Goal: Check status: Check status

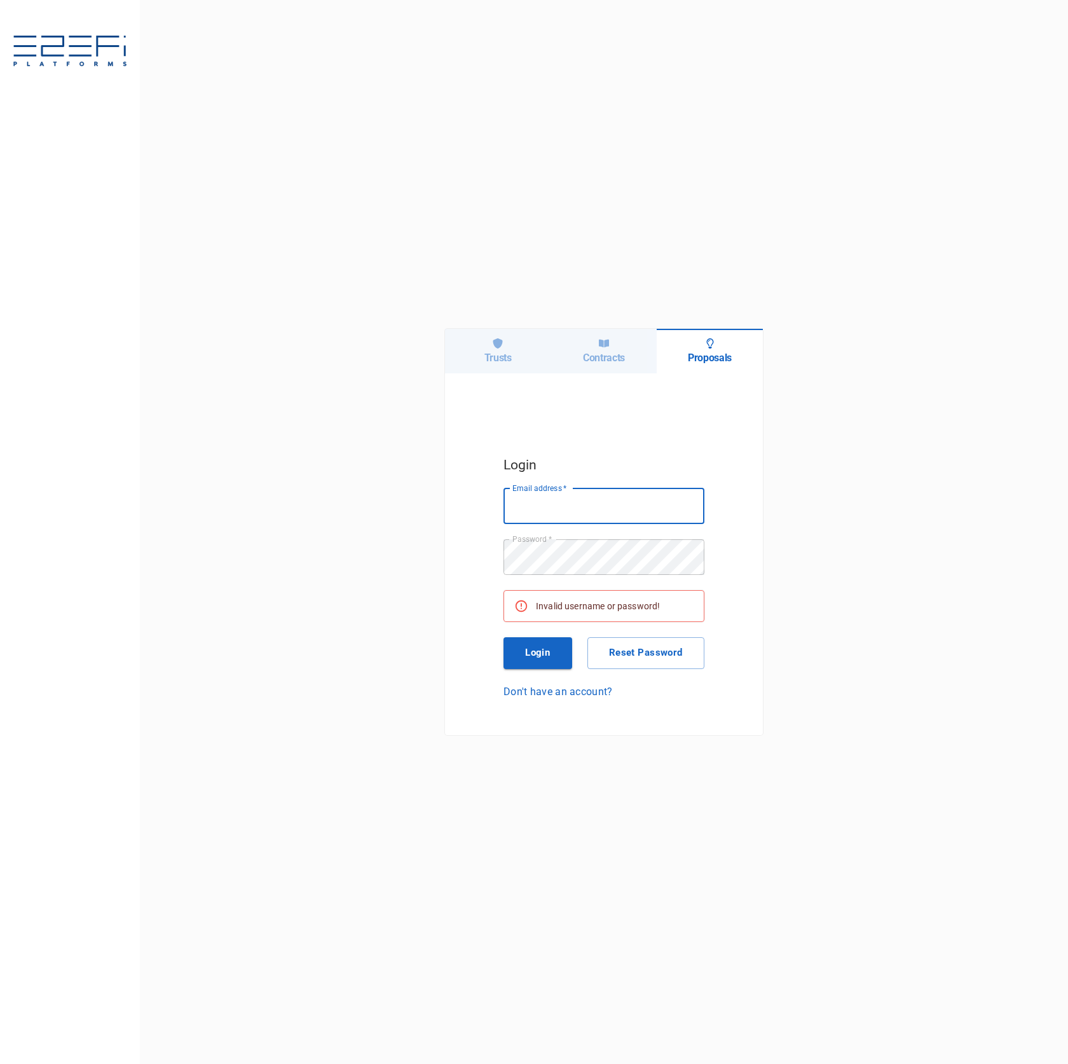
click at [638, 508] on input "Email address   *" at bounding box center [604, 506] width 201 height 36
type input "[PERSON_NAME][EMAIL_ADDRESS][DOMAIN_NAME]"
click at [547, 649] on button "Login" at bounding box center [538, 653] width 69 height 32
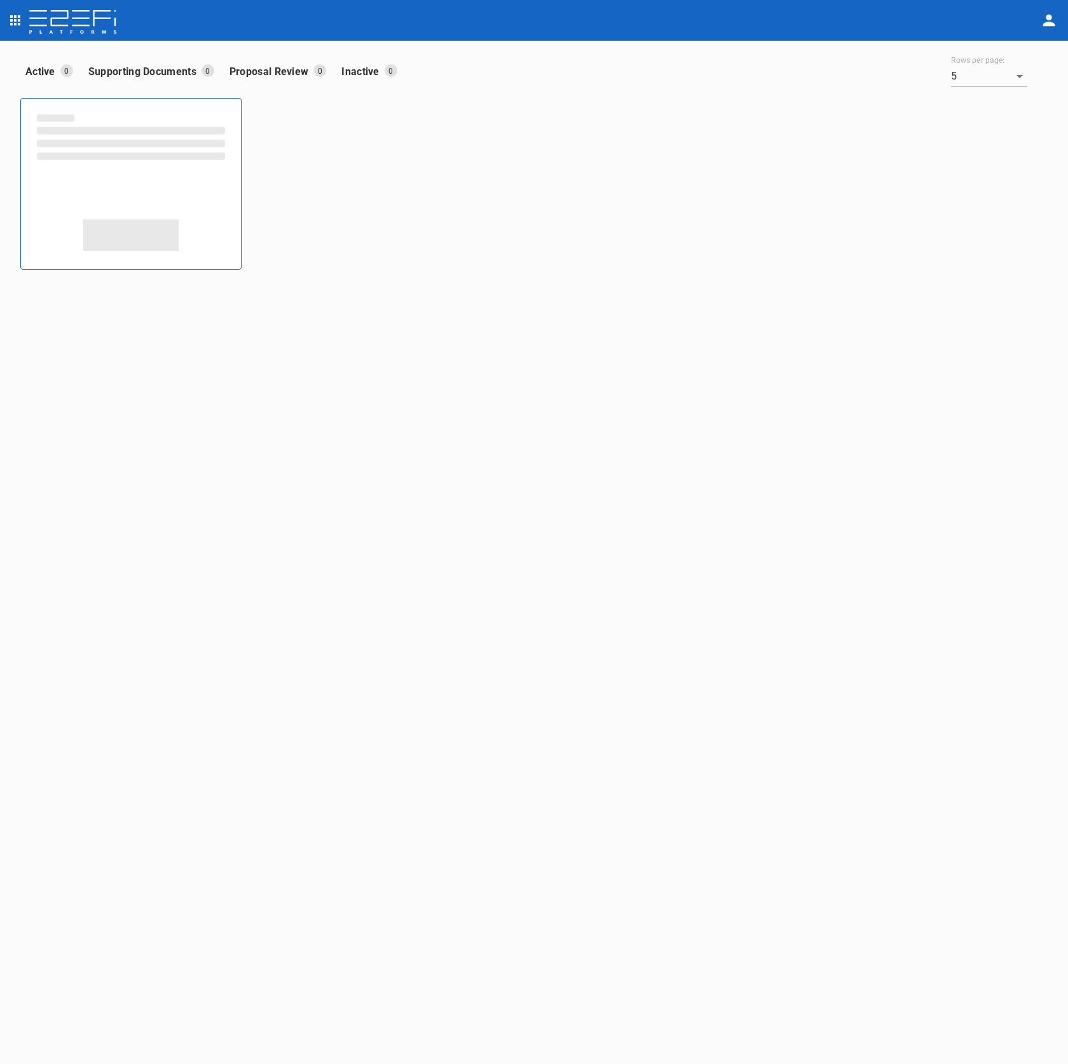
click at [8, 17] on icon "open drawer" at bounding box center [15, 20] width 15 height 15
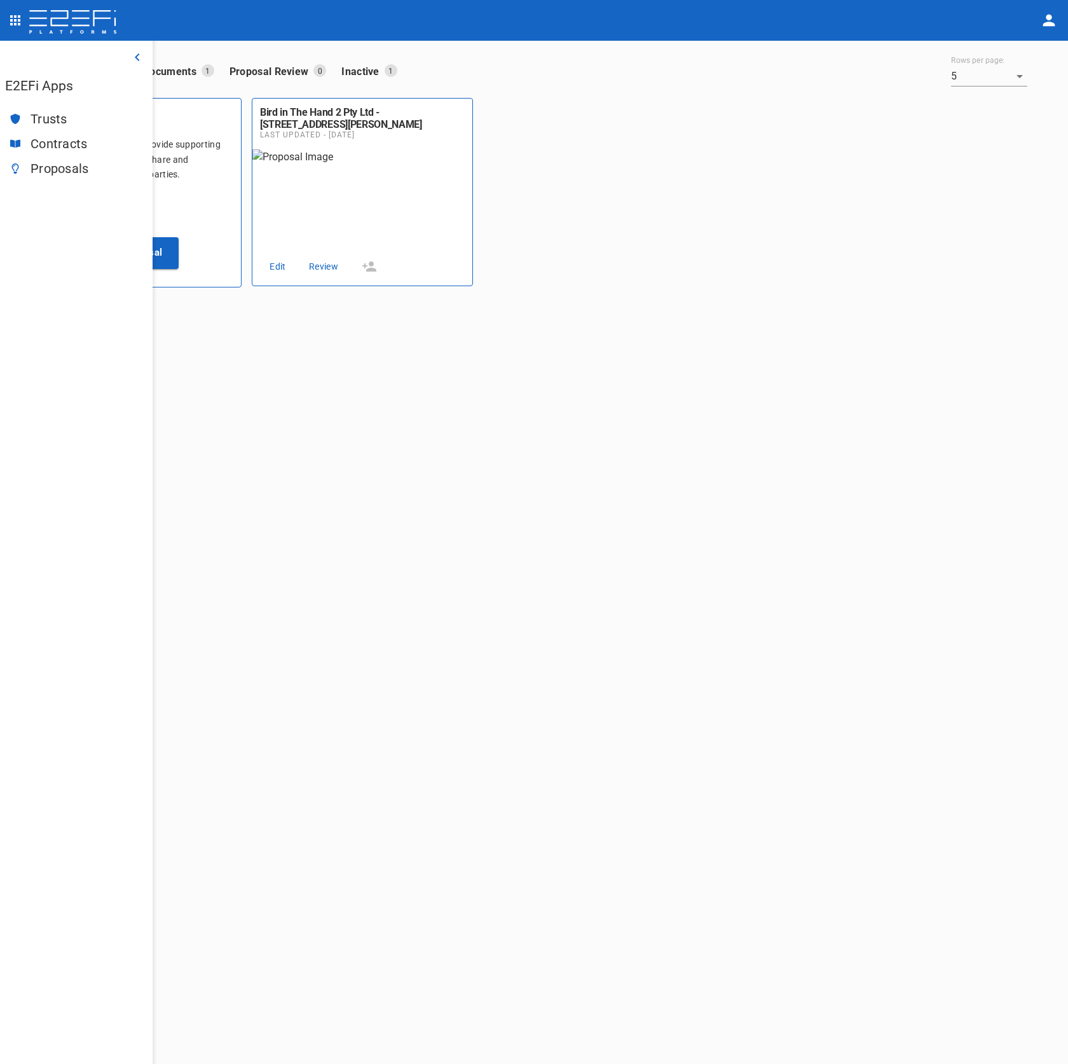
click at [52, 122] on span "Trusts" at bounding box center [87, 119] width 112 height 15
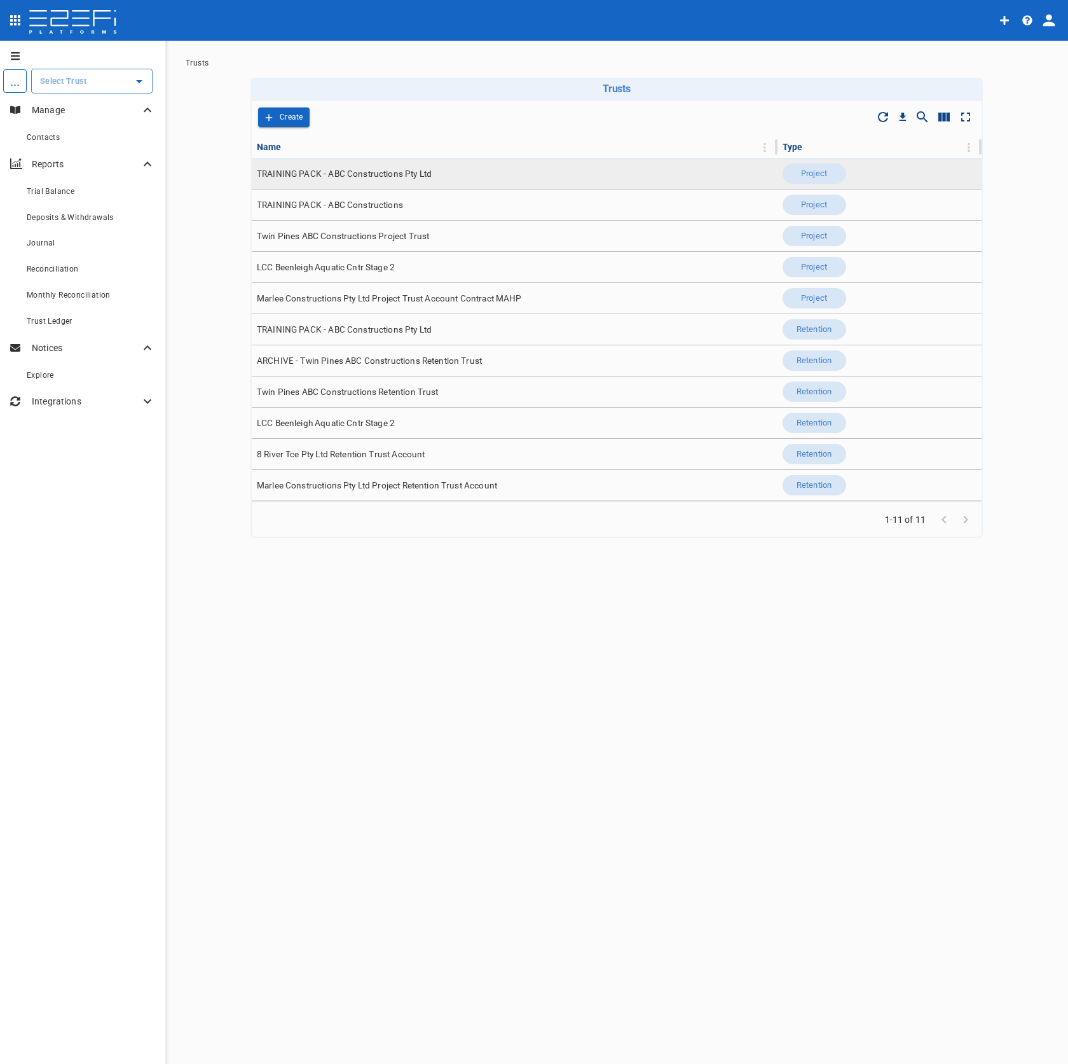
click at [319, 181] on td "TRAINING PACK - ABC Constructions Pty Ltd" at bounding box center [515, 173] width 526 height 31
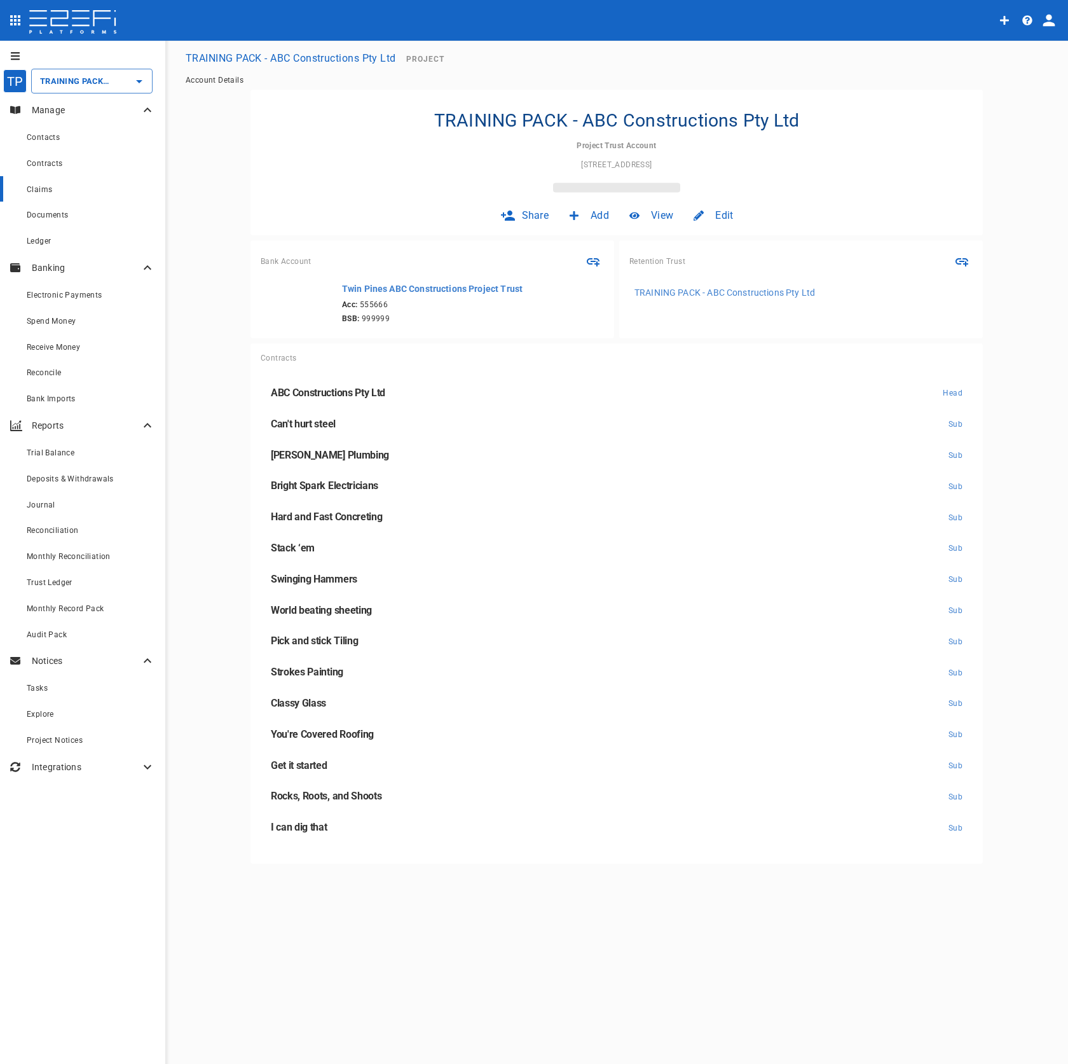
click at [108, 194] on div "Claims" at bounding box center [91, 189] width 128 height 16
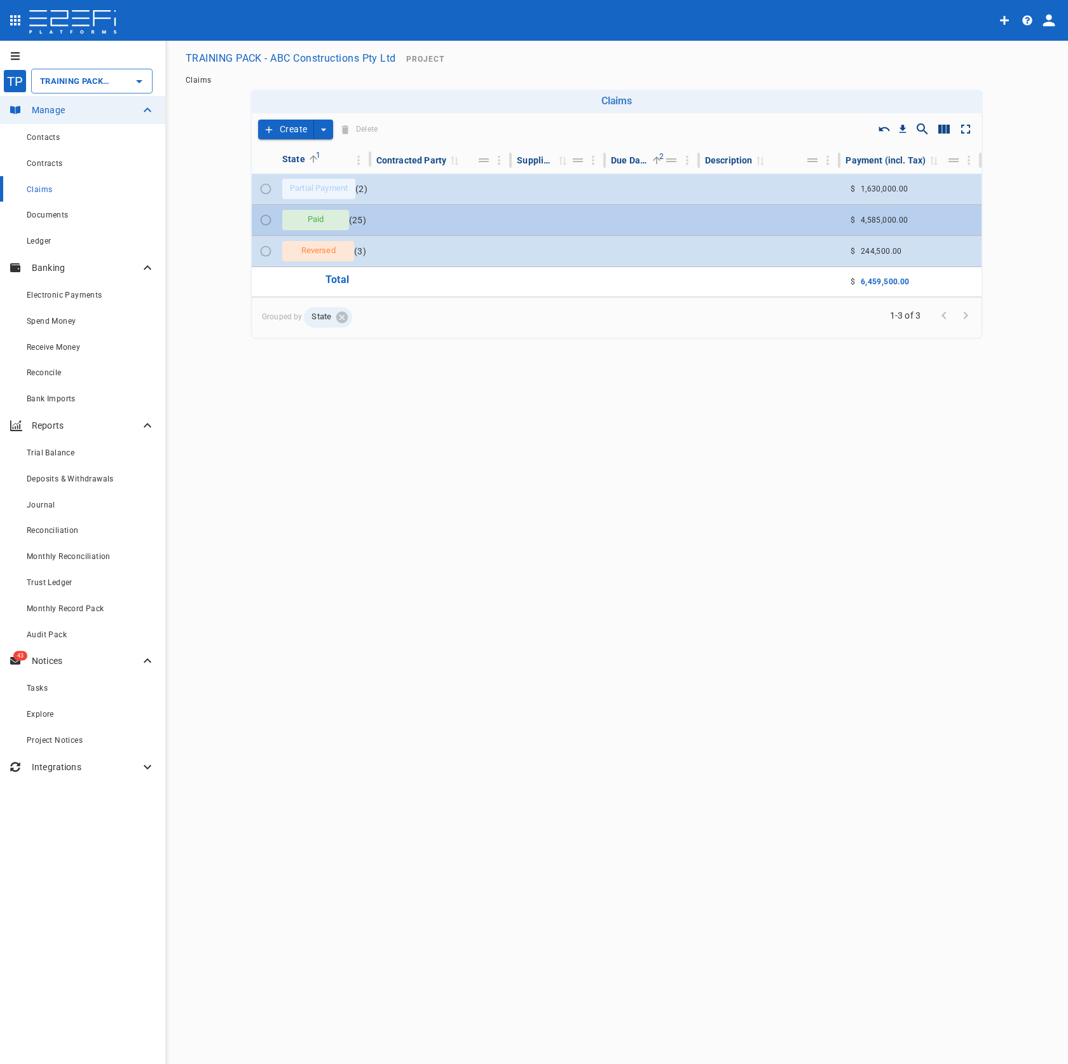
click at [530, 219] on td at bounding box center [559, 220] width 94 height 31
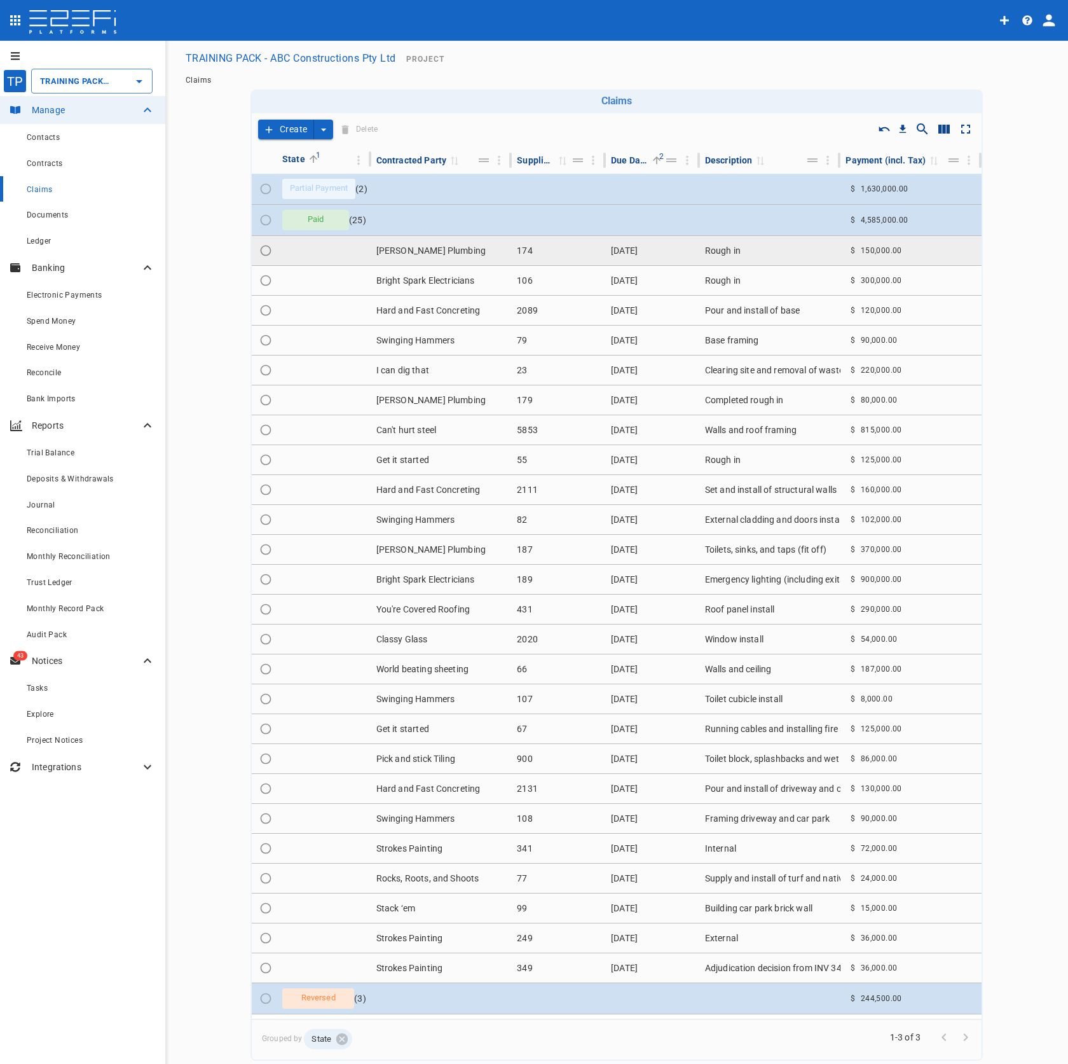
click at [448, 250] on td "[PERSON_NAME] Plumbing" at bounding box center [441, 250] width 141 height 29
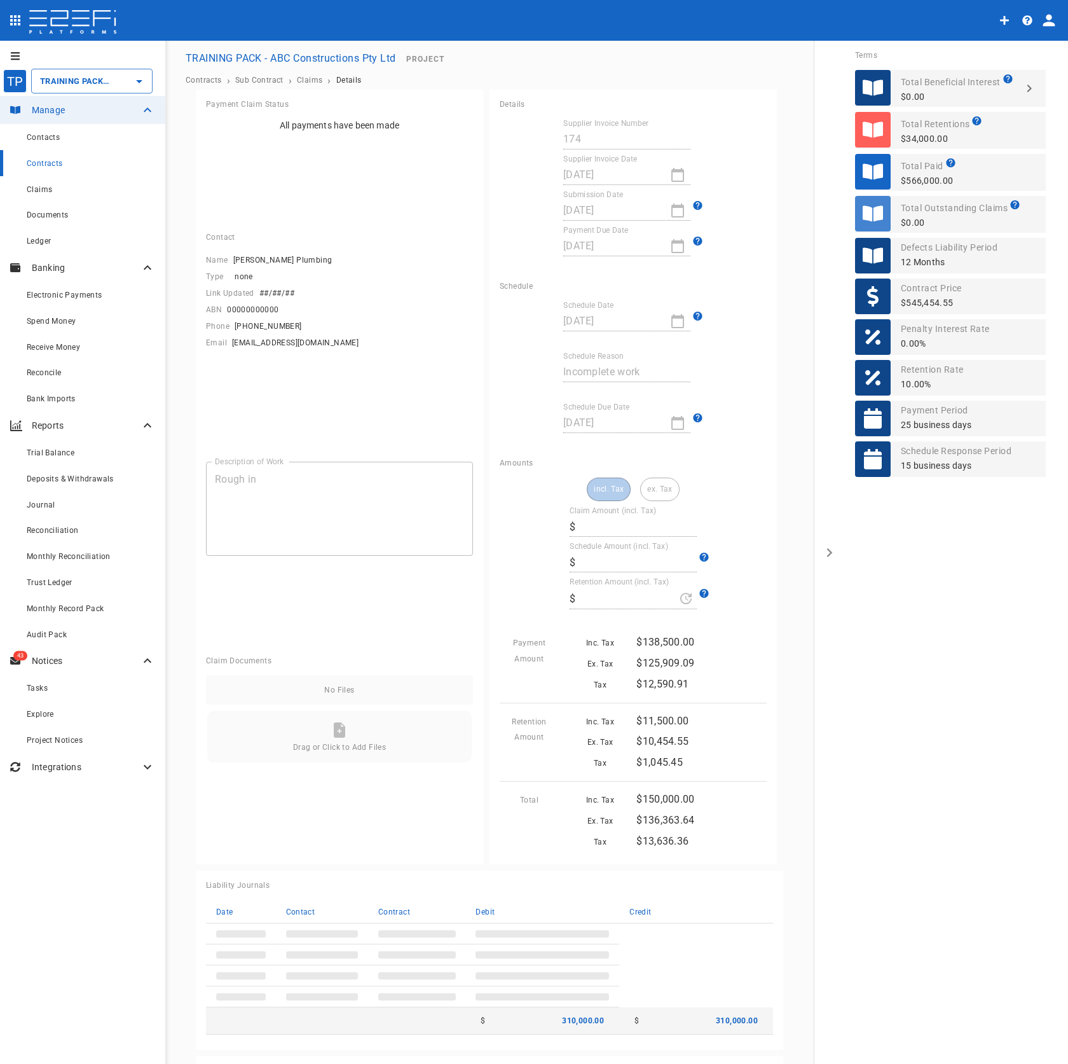
type input "230,000"
type input "150,000"
type input "11,500"
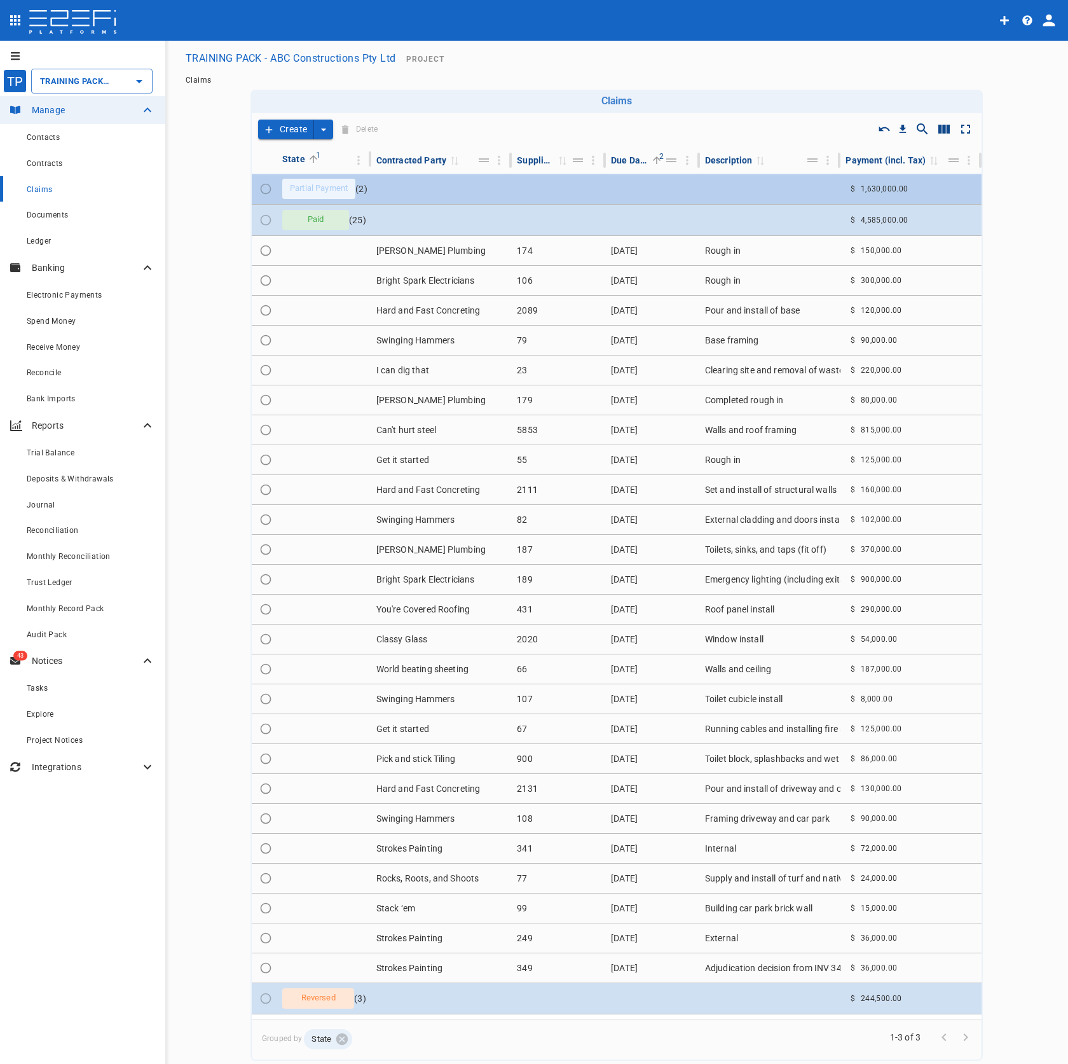
click at [568, 177] on td at bounding box center [559, 189] width 94 height 31
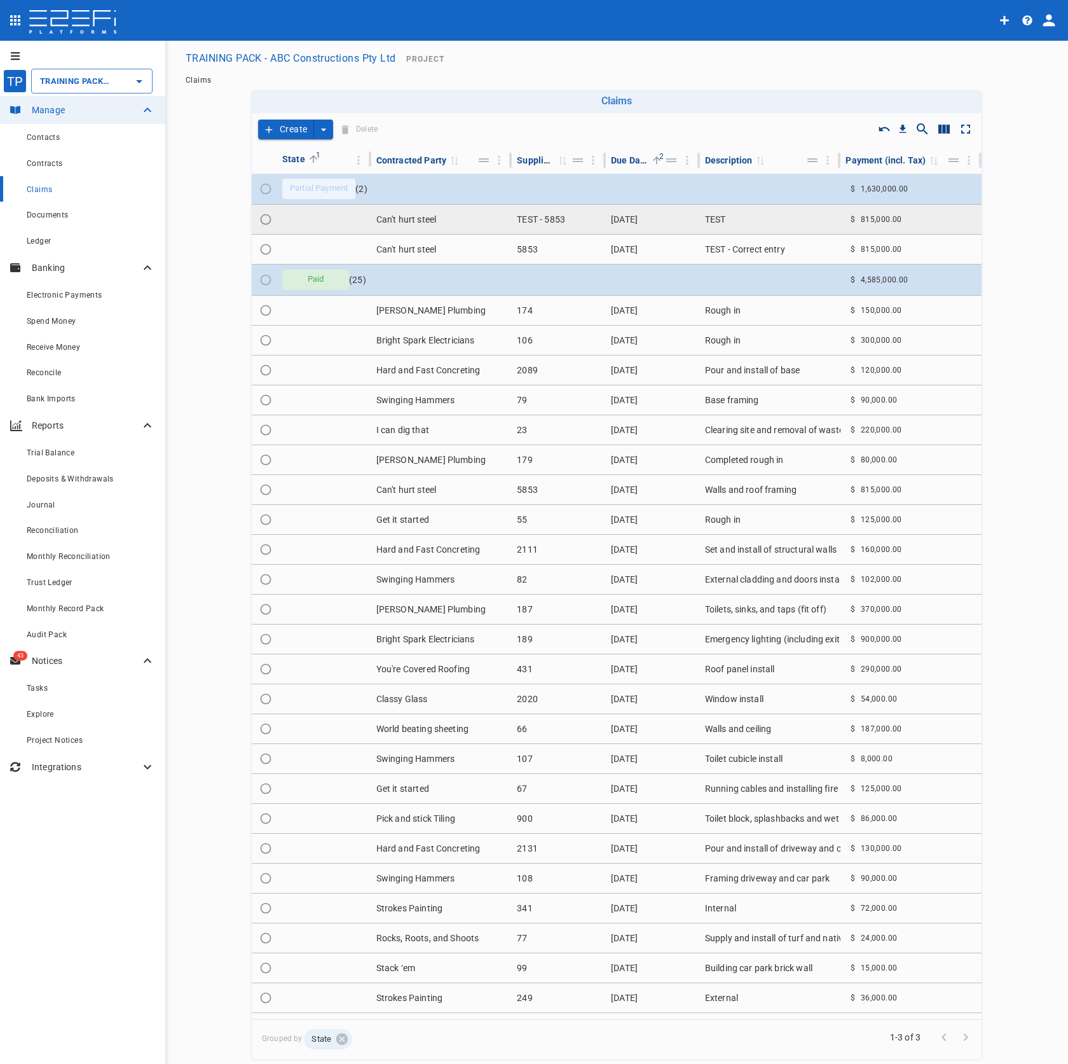
click at [570, 212] on td "TEST - 5853" at bounding box center [559, 219] width 94 height 29
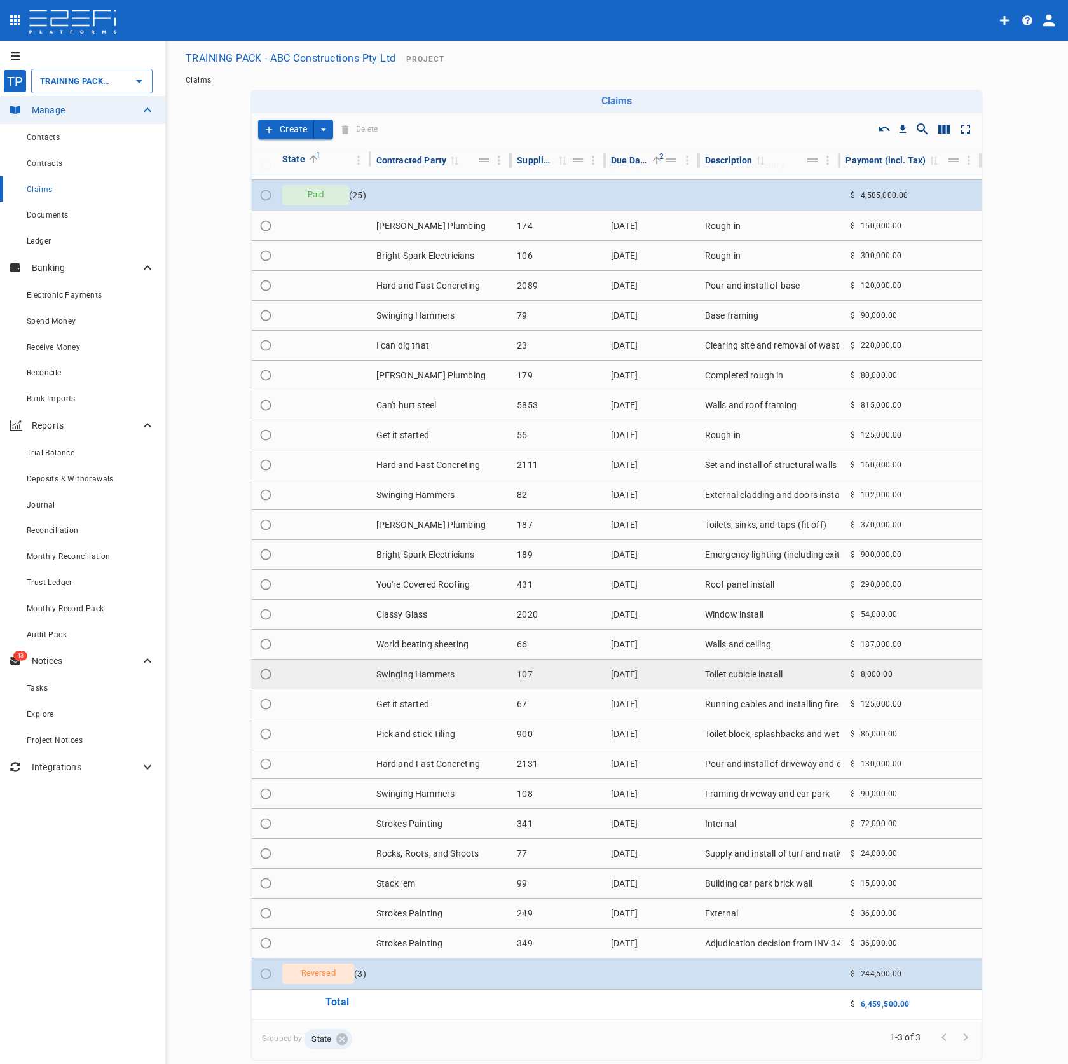
scroll to position [132, 0]
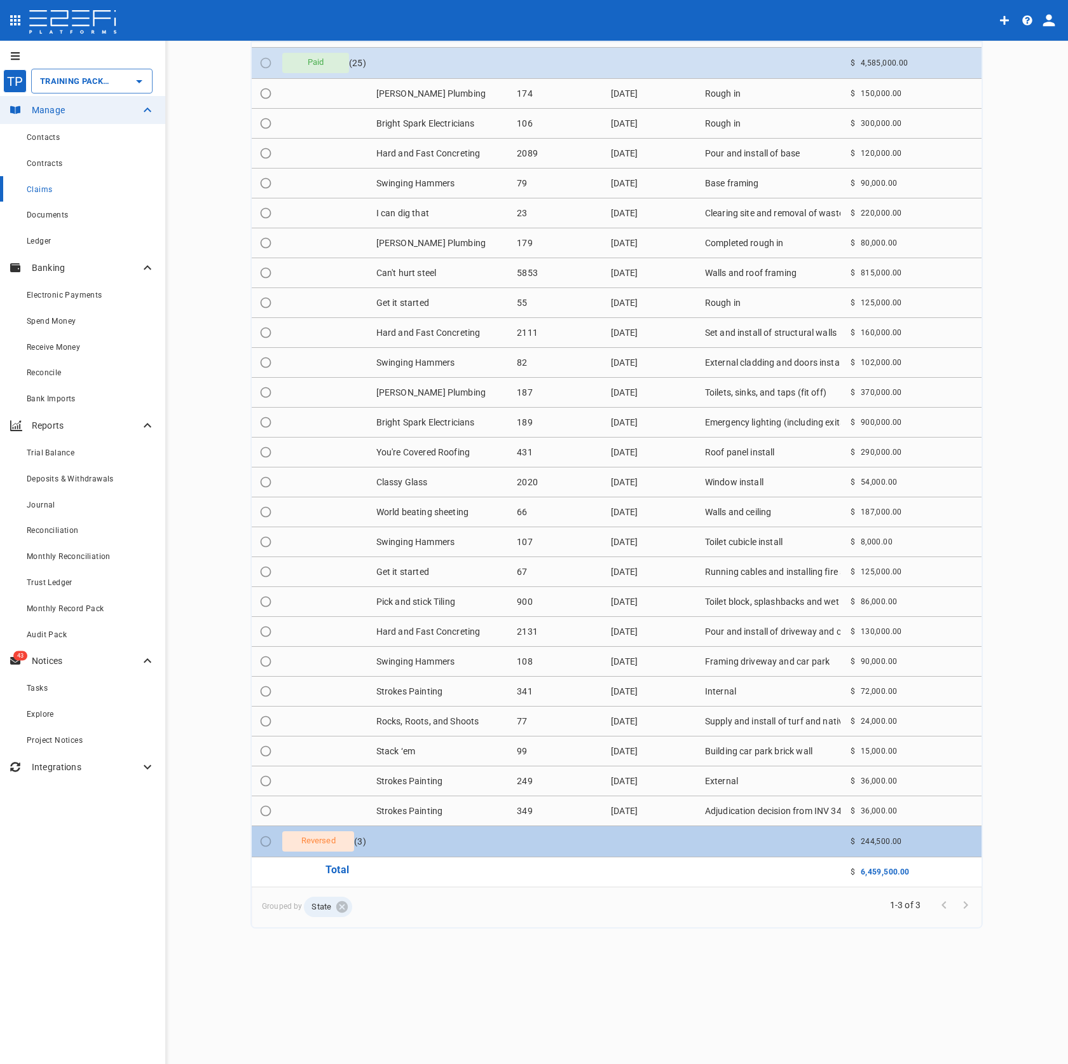
click at [554, 834] on td at bounding box center [559, 841] width 94 height 31
click at [558, 832] on td at bounding box center [559, 841] width 94 height 31
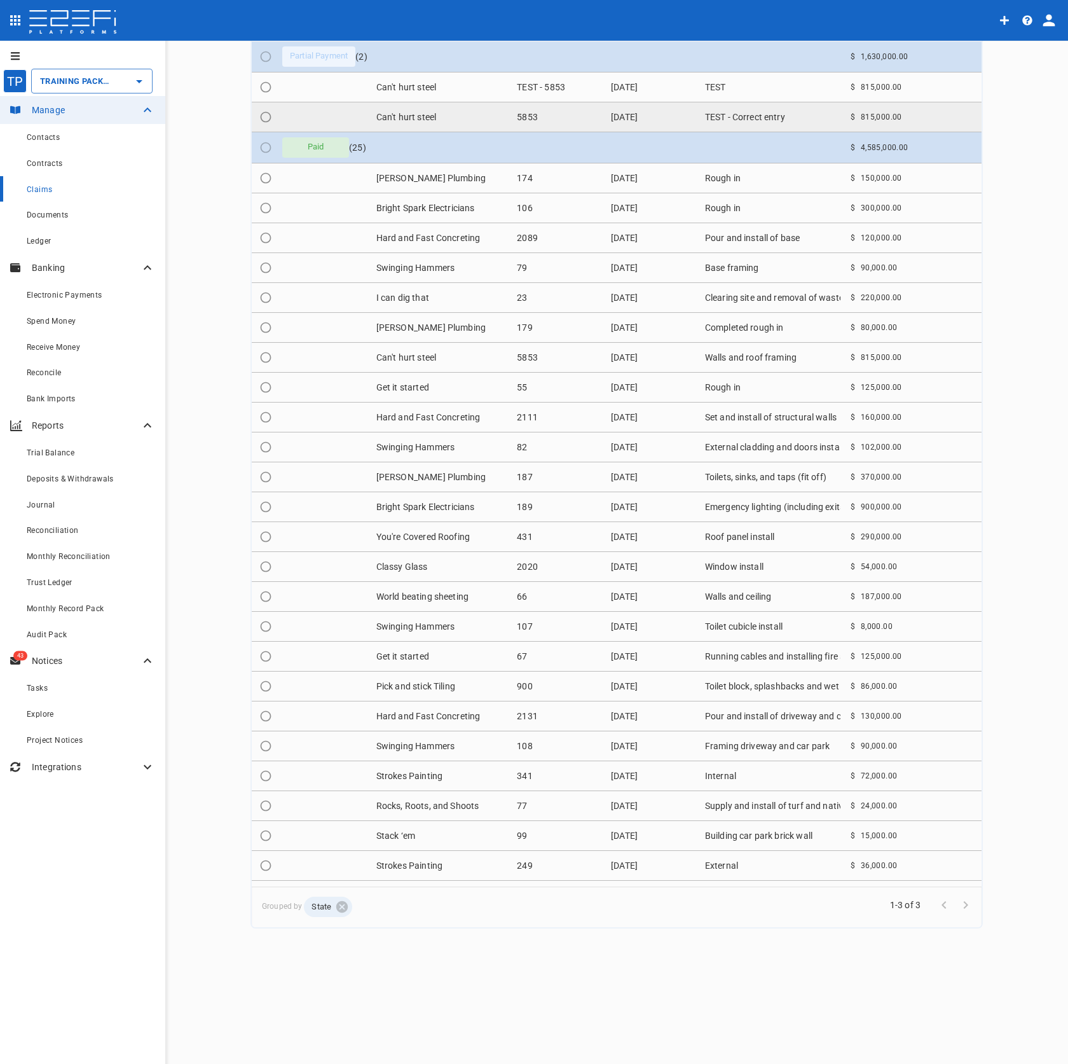
scroll to position [0, 0]
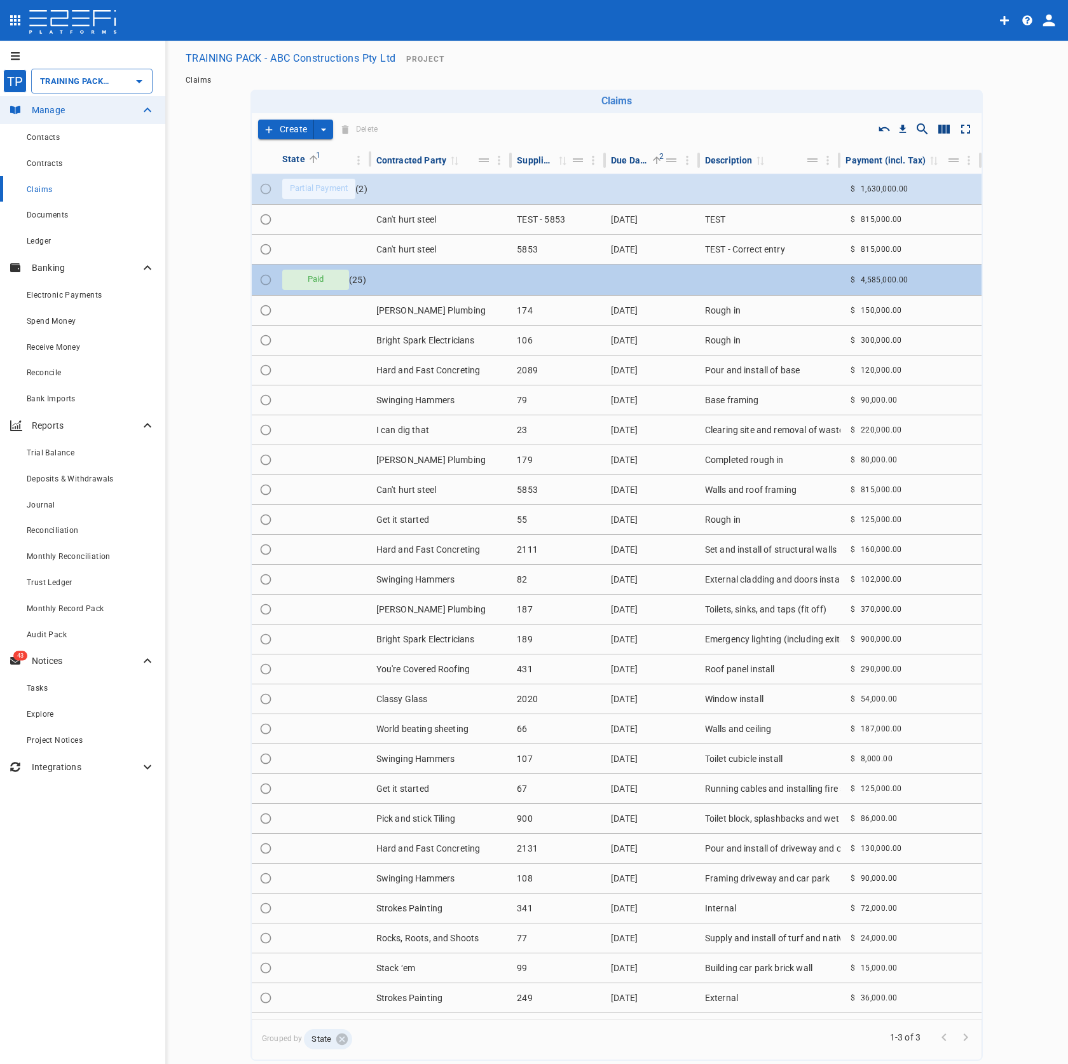
click at [522, 276] on td at bounding box center [559, 280] width 94 height 31
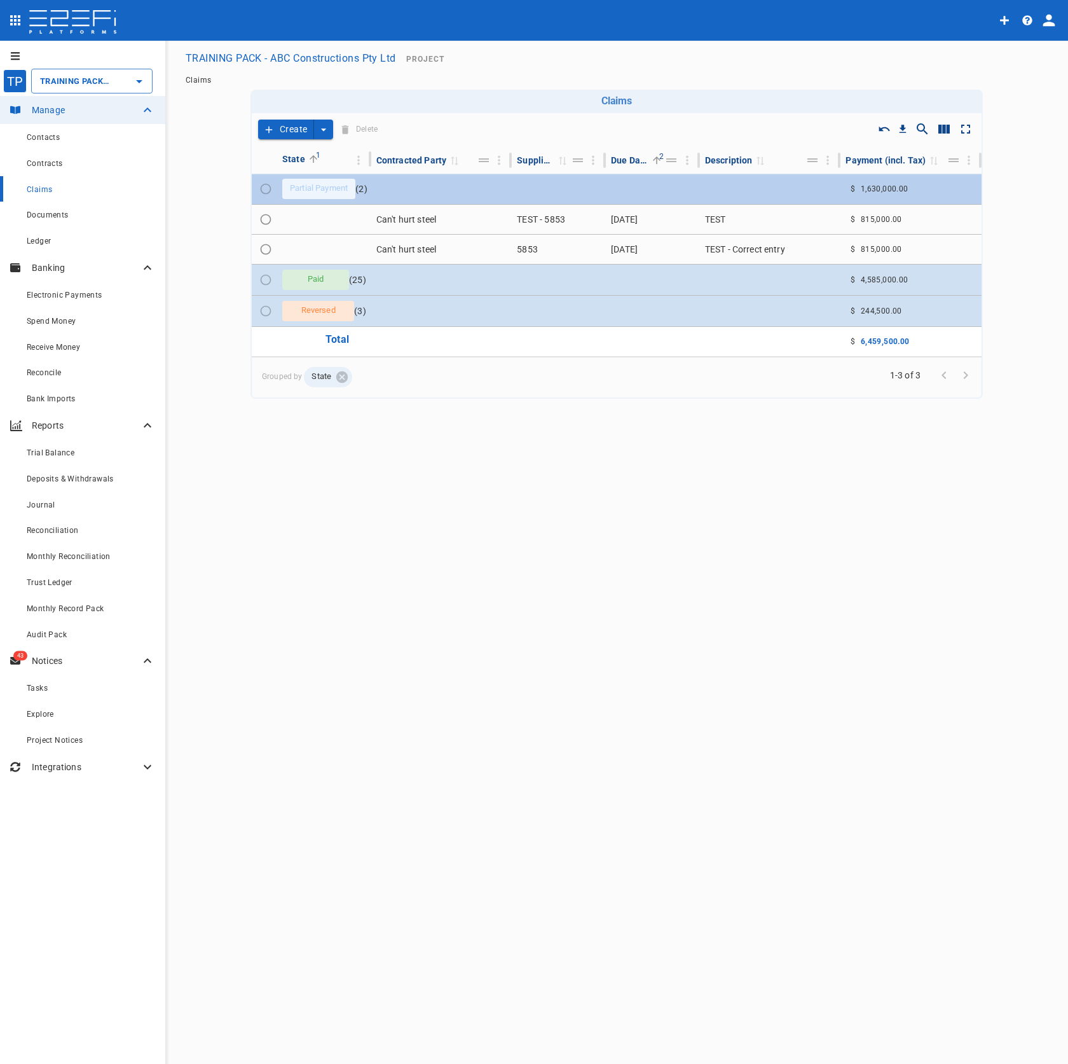
click at [523, 194] on td at bounding box center [559, 189] width 94 height 31
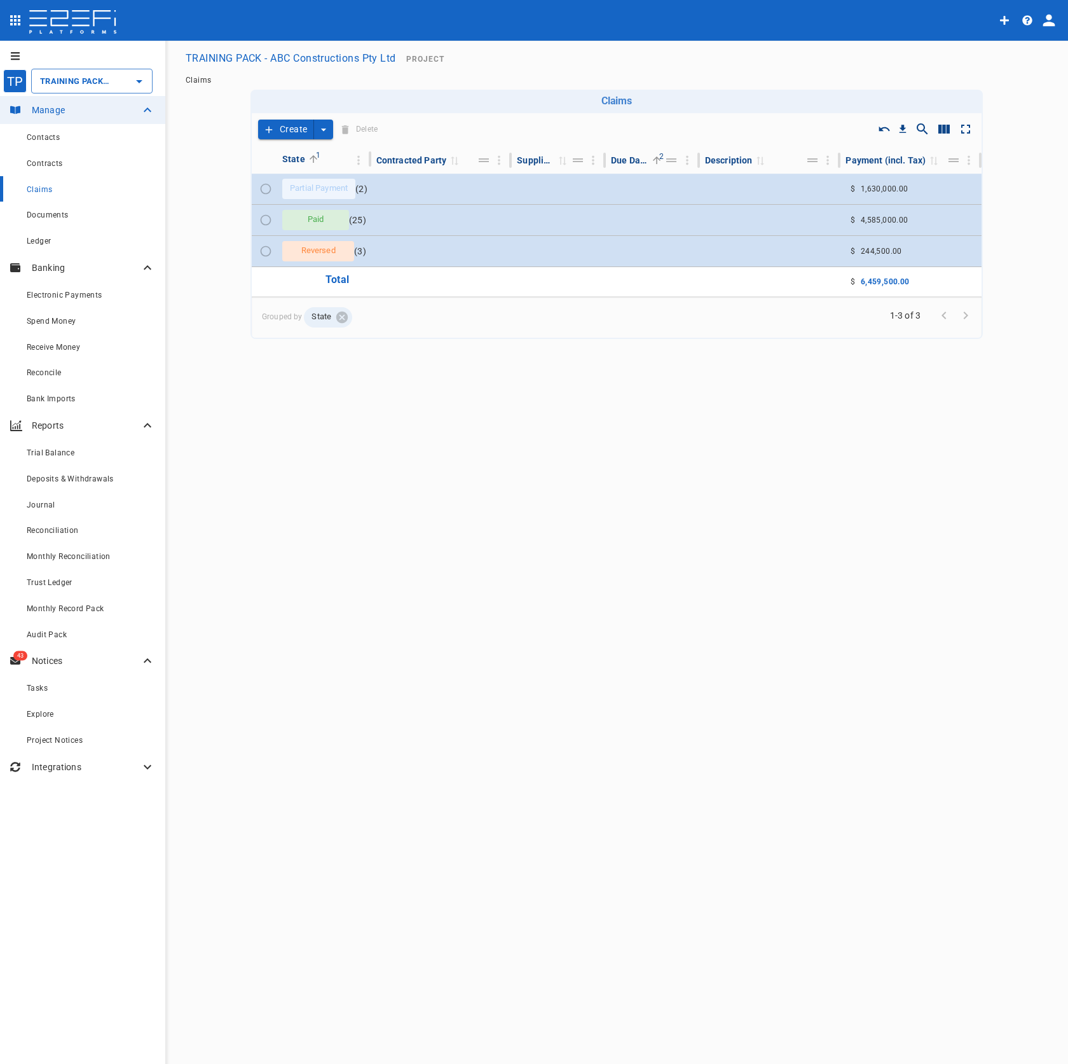
click at [81, 193] on div "Claims" at bounding box center [91, 189] width 128 height 16
click at [102, 84] on input "TRAINING PACK - ABC Constructions Pty Ltd" at bounding box center [74, 80] width 74 height 13
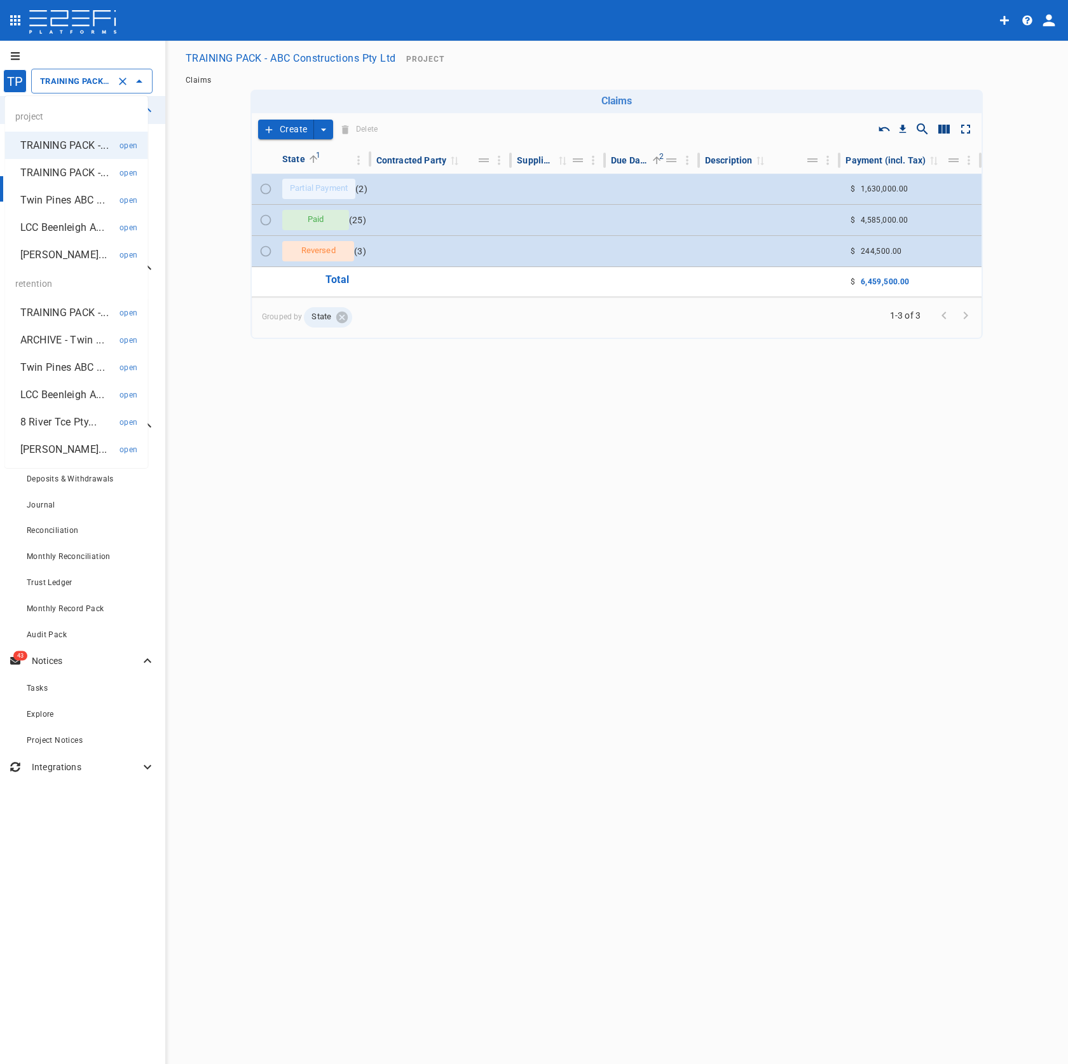
click at [81, 200] on p "Twin Pines ABC ..." at bounding box center [62, 200] width 85 height 15
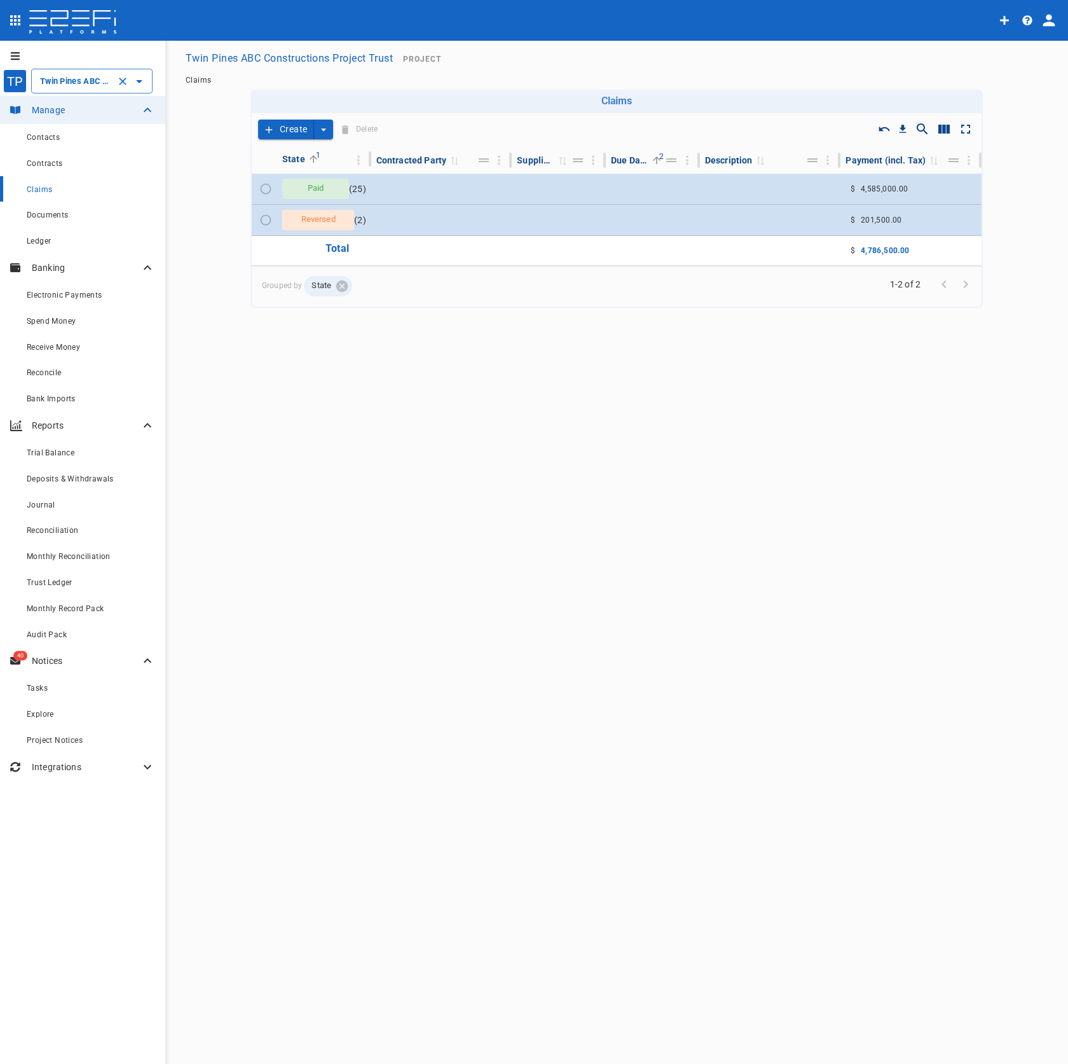
click at [62, 81] on input "Twin Pines ABC Constructions Project Trust" at bounding box center [74, 80] width 74 height 13
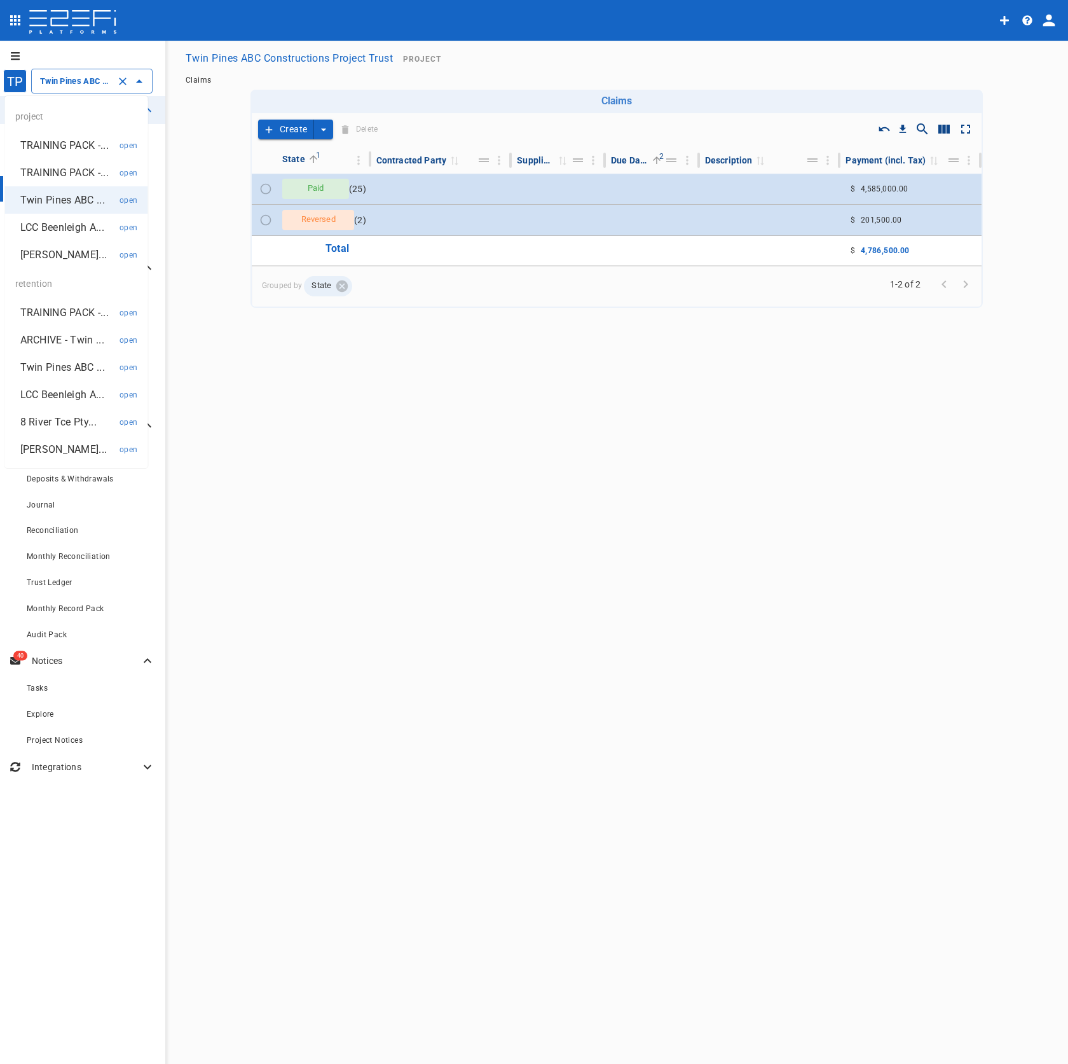
click at [74, 247] on p "[PERSON_NAME]..." at bounding box center [63, 254] width 87 height 15
type input "Marlee Constructions Pty Ltd Project Trust Account Contract MAHP"
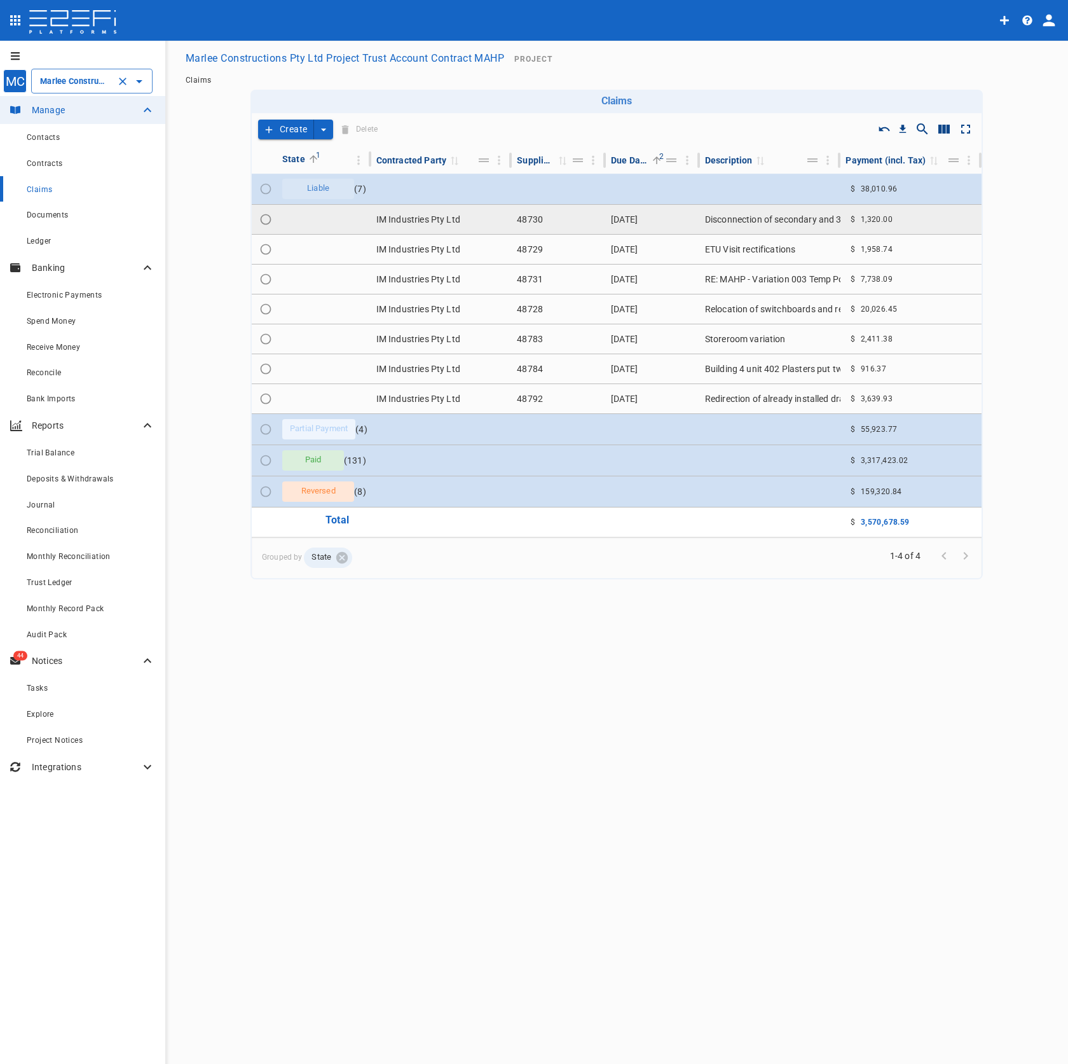
click at [414, 218] on td "IM Industries Pty Ltd" at bounding box center [441, 219] width 141 height 29
click at [83, 85] on input "Marlee Constructions Pty Ltd Project Trust Account Contract MAHP" at bounding box center [74, 80] width 74 height 13
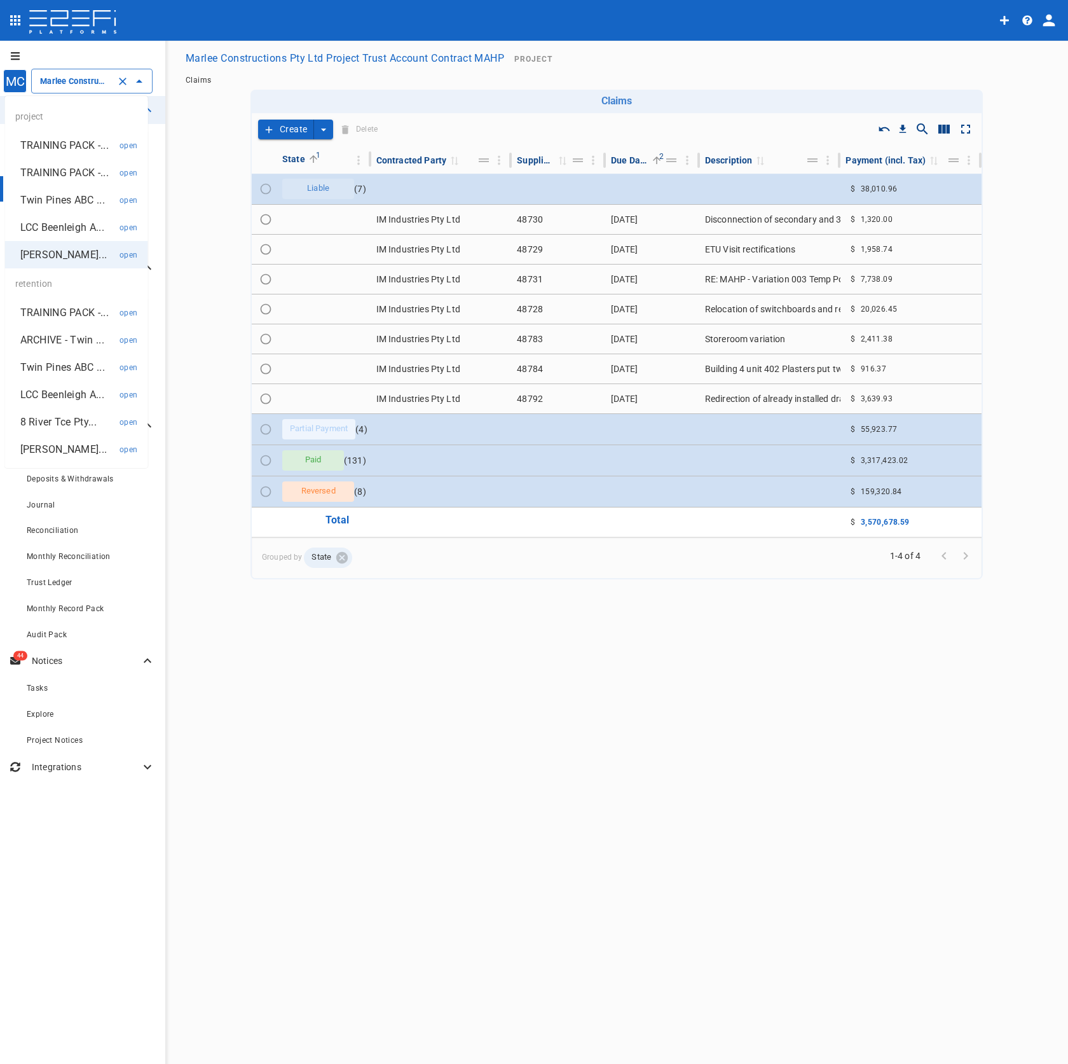
click at [65, 411] on li "8 River Tce Pty... open" at bounding box center [76, 421] width 143 height 27
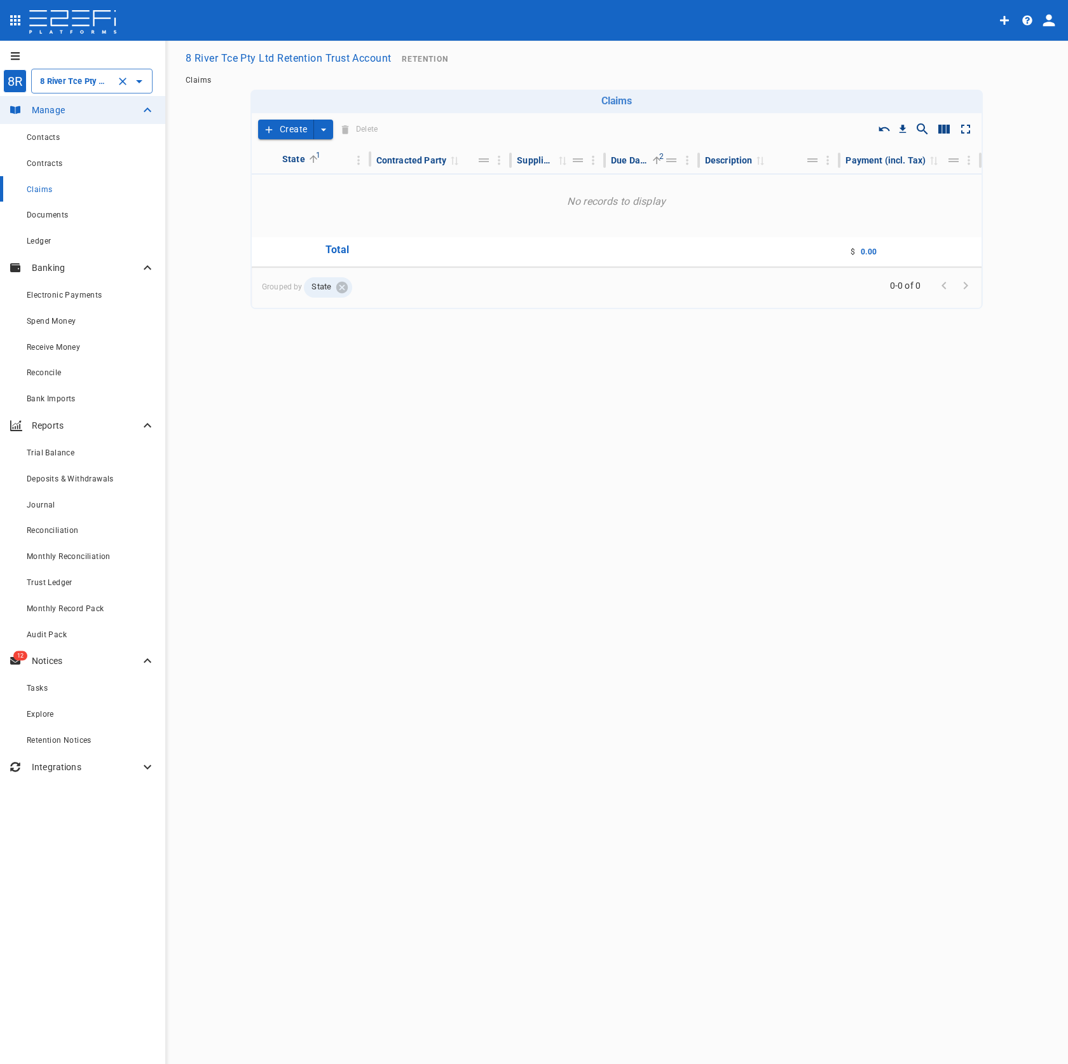
click at [92, 78] on input "8 River Tce Pty Ltd Retention Trust Account" at bounding box center [74, 80] width 74 height 13
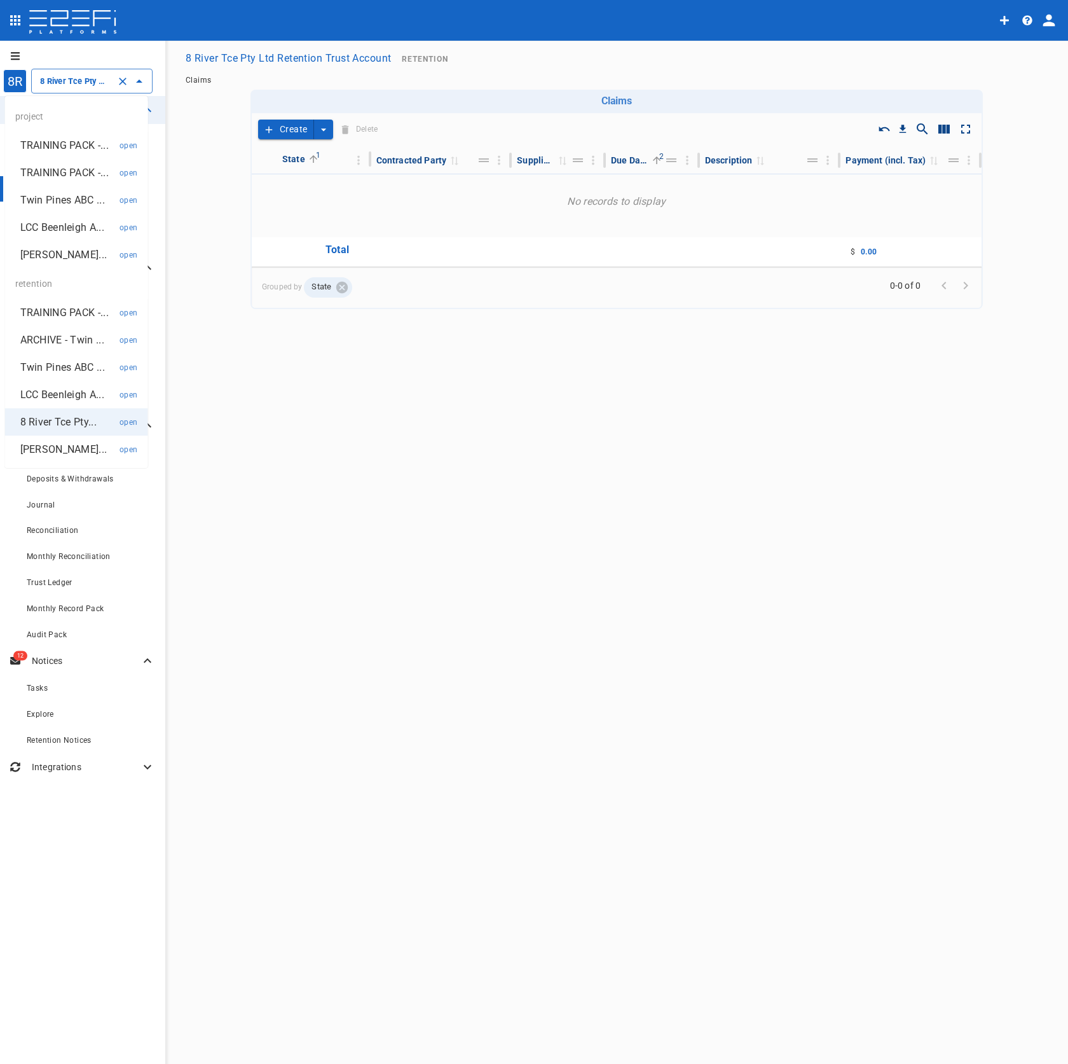
click at [75, 233] on p "LCC Beenleigh A..." at bounding box center [62, 227] width 84 height 15
type input "LCC Beenleigh Aquatic Cntr Stage 2"
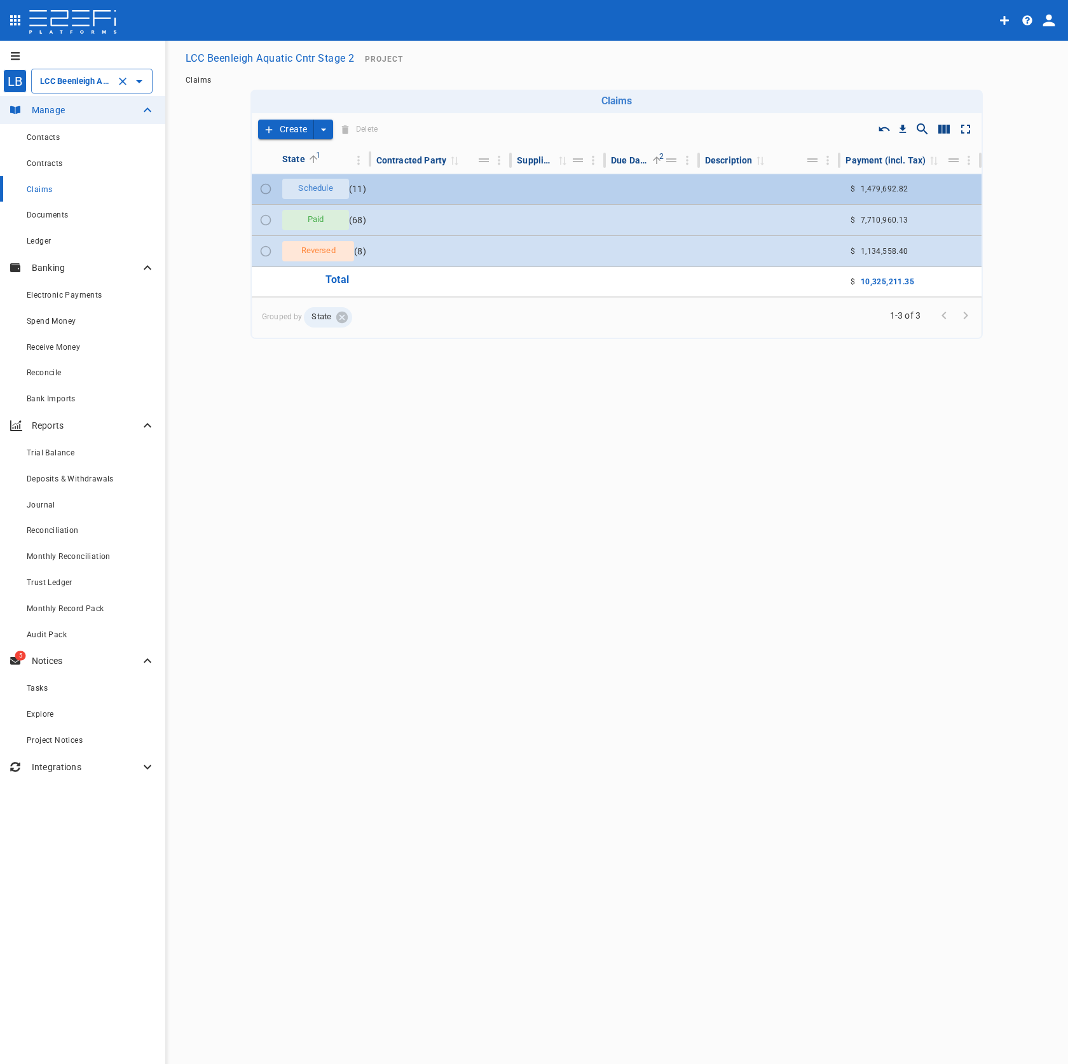
click at [401, 196] on td at bounding box center [441, 189] width 141 height 31
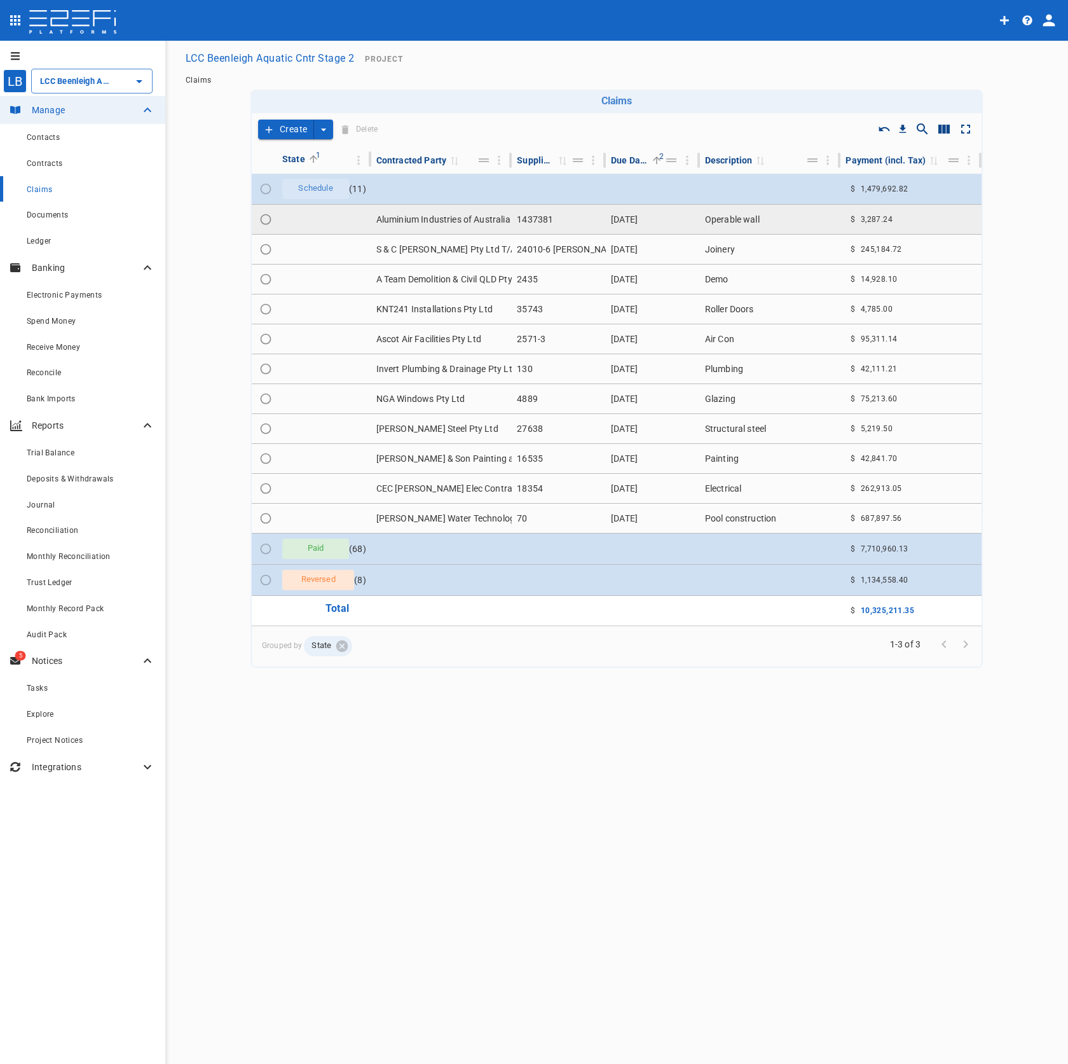
click at [413, 212] on td "Aluminium Industries of Australia P/L" at bounding box center [441, 219] width 141 height 29
